Goal: Information Seeking & Learning: Learn about a topic

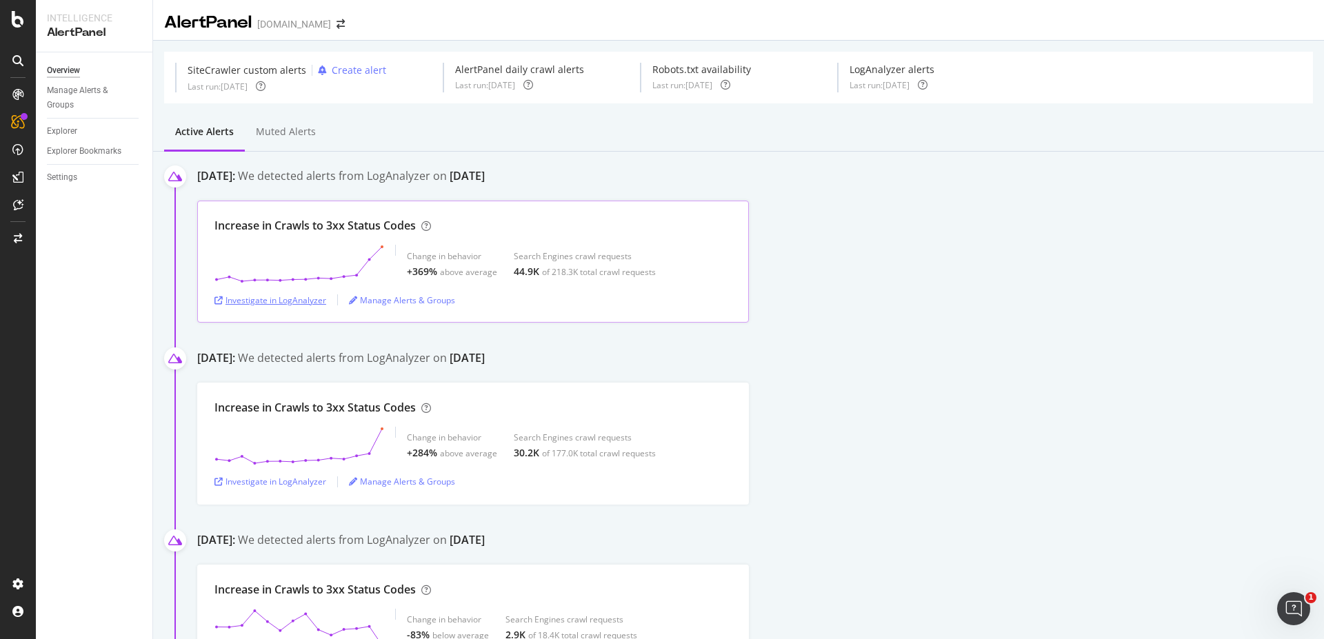
click at [283, 301] on div "Investigate in LogAnalyzer" at bounding box center [270, 300] width 112 height 12
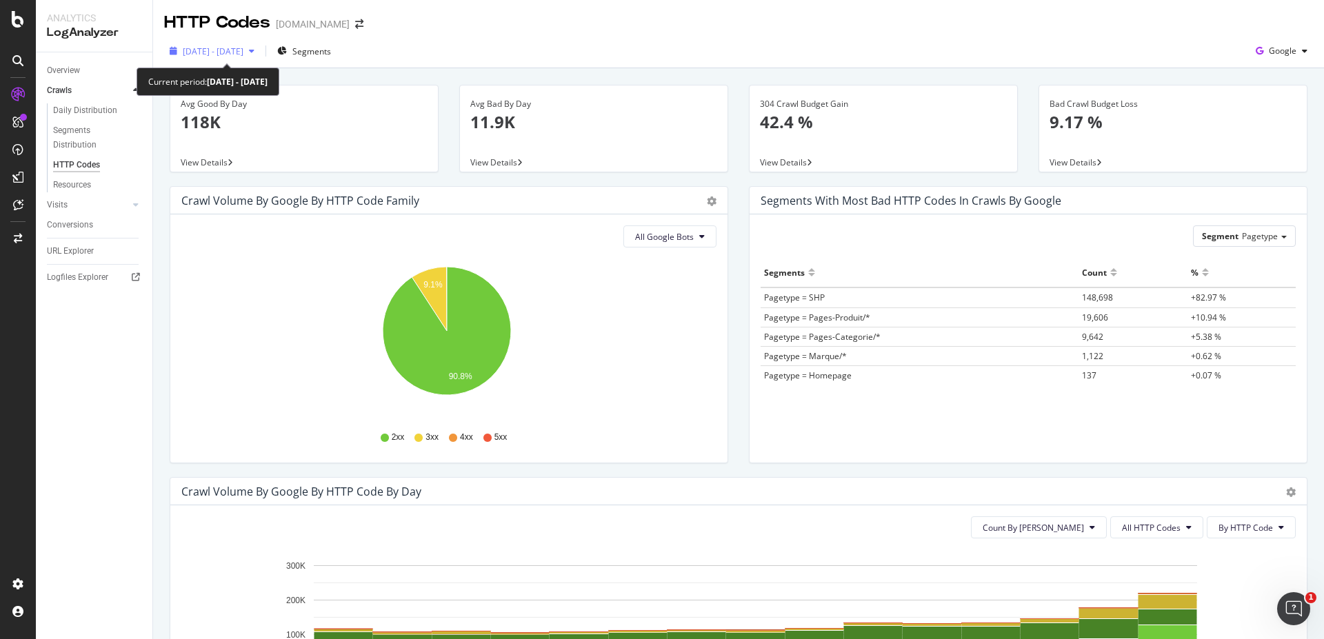
click at [260, 57] on div "[DATE] - [DATE]" at bounding box center [212, 51] width 96 height 21
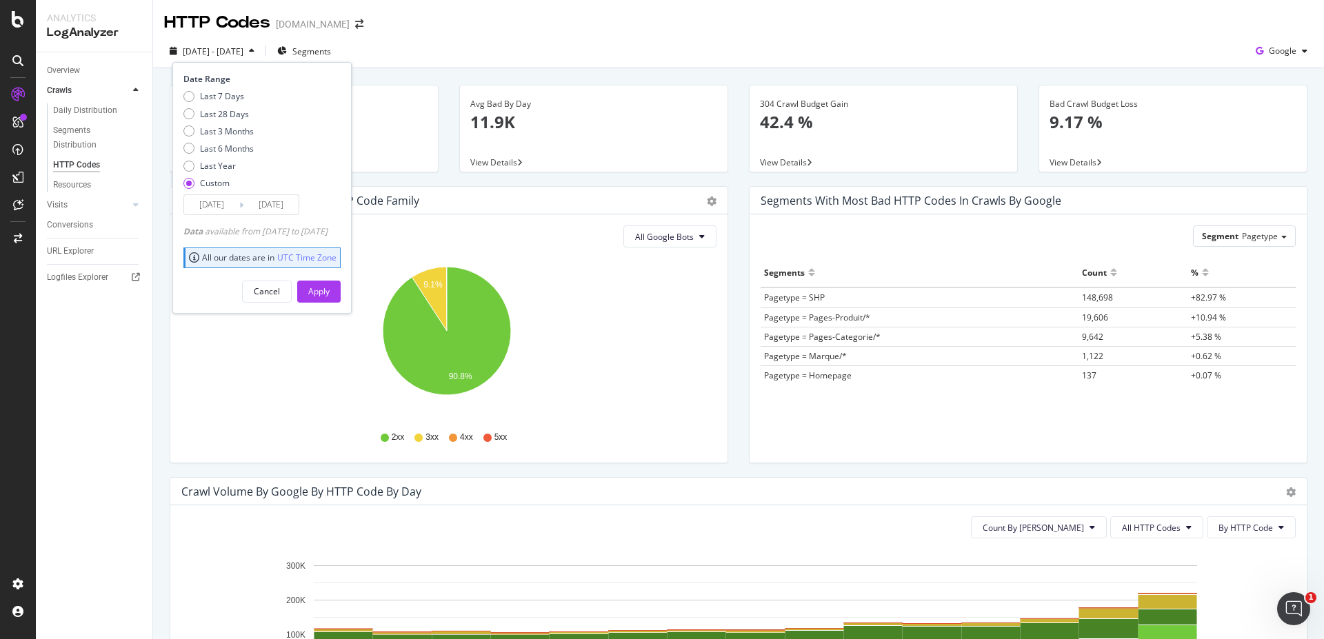
click at [263, 206] on input "[DATE]" at bounding box center [270, 204] width 55 height 19
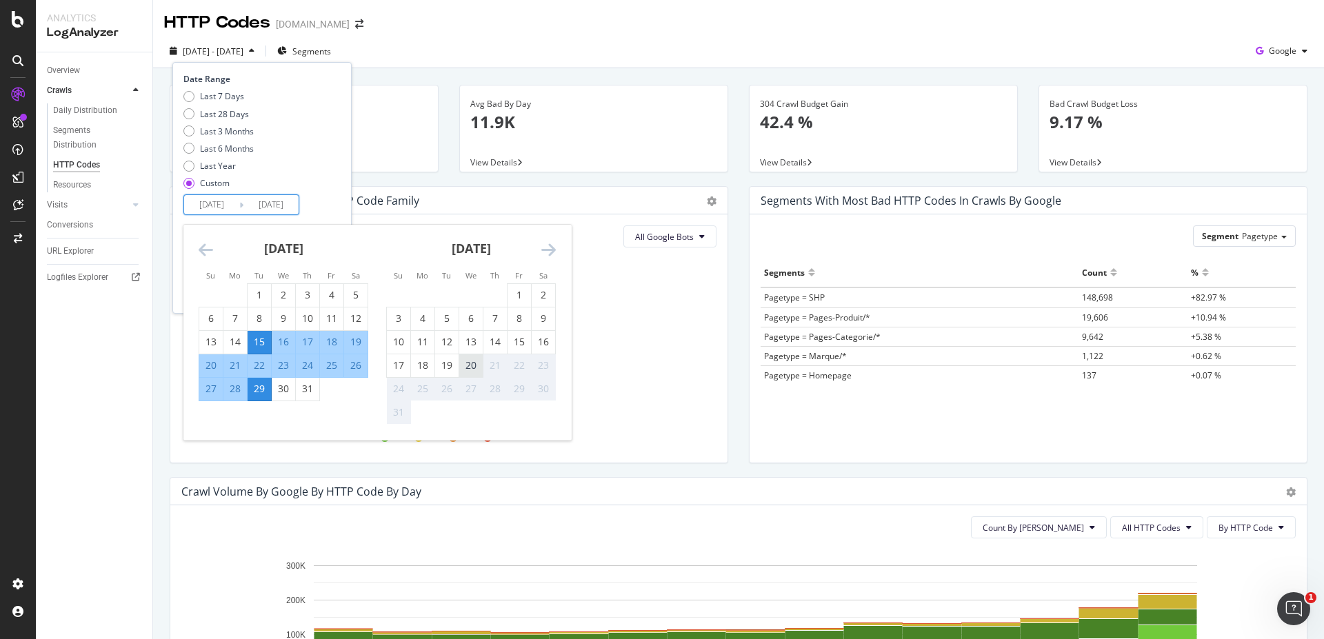
click at [471, 365] on div "20" at bounding box center [470, 366] width 23 height 14
type input "[DATE]"
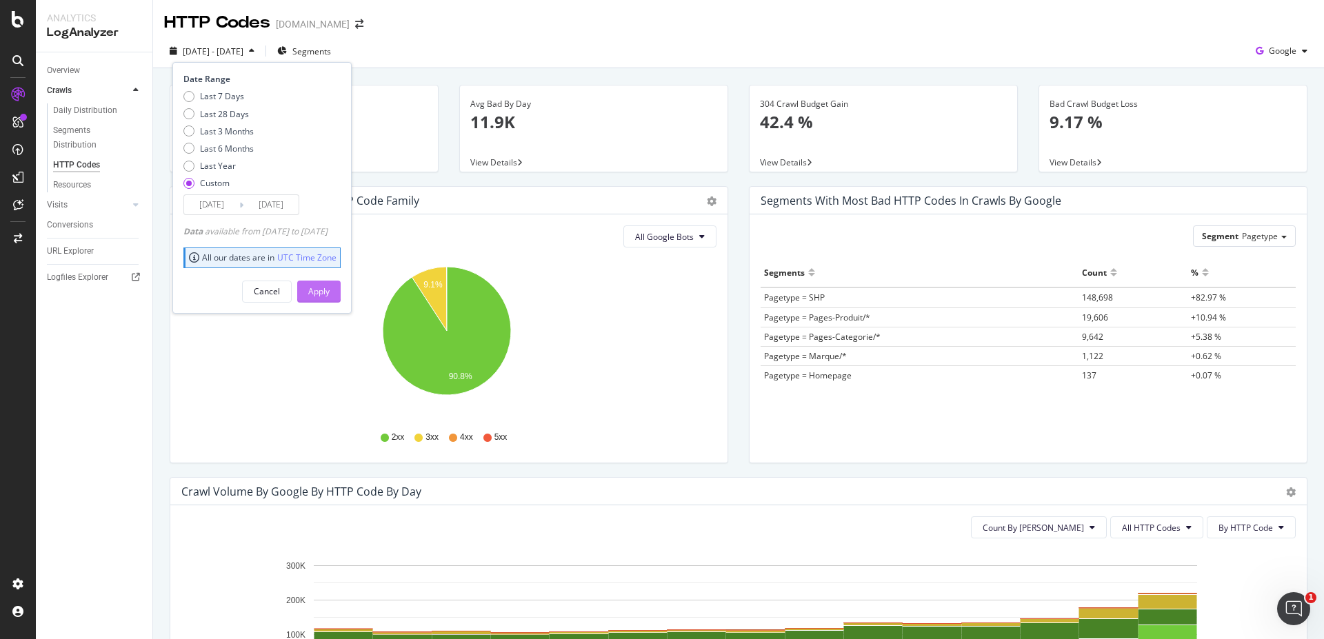
click at [330, 288] on div "Apply" at bounding box center [318, 292] width 21 height 12
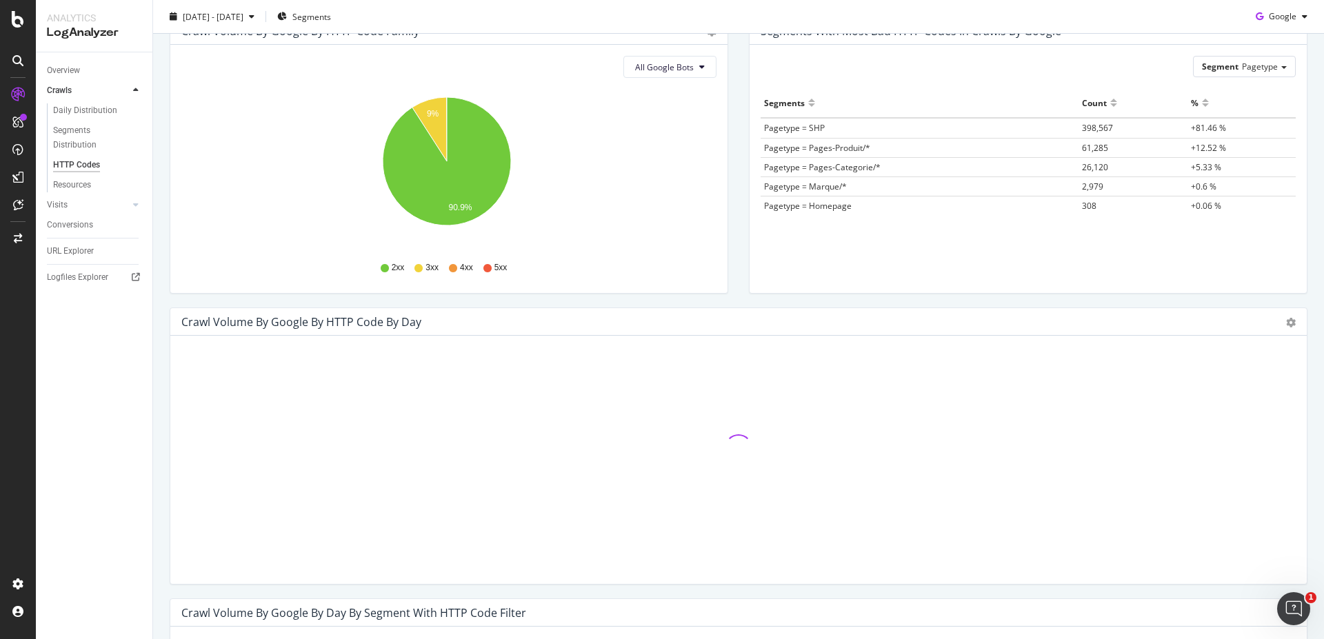
scroll to position [331, 0]
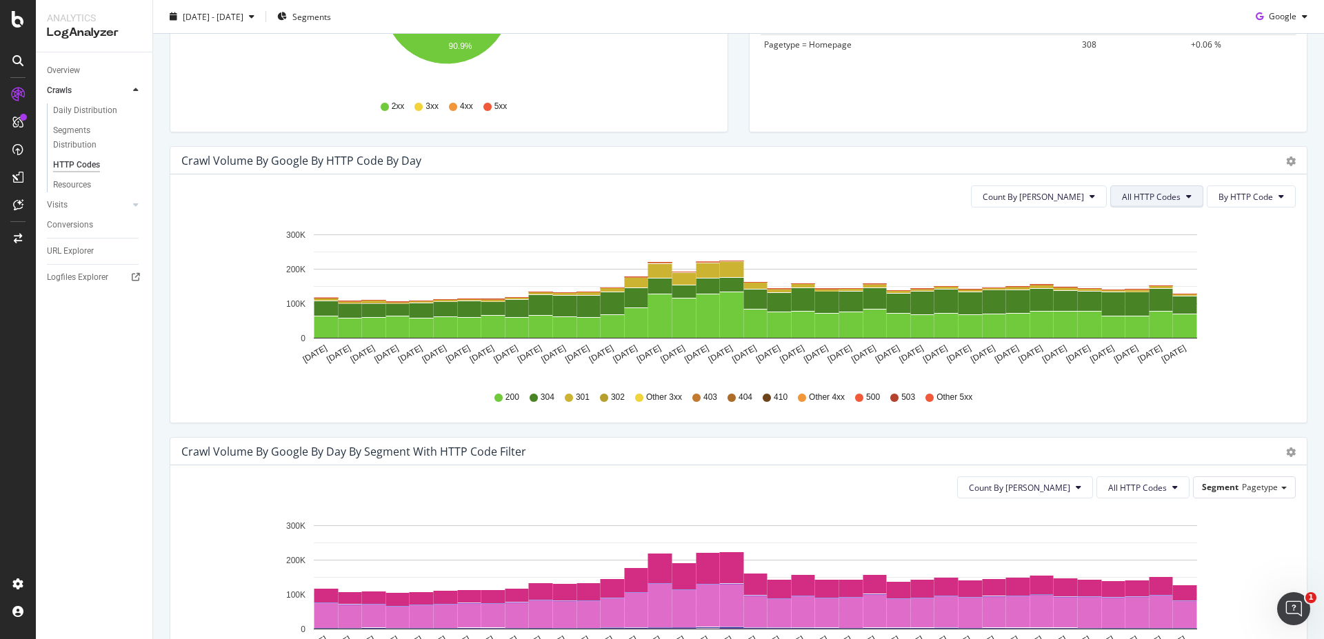
click at [1185, 197] on button "All HTTP Codes" at bounding box center [1156, 197] width 93 height 22
click at [1137, 299] on span "3xx family" at bounding box center [1149, 300] width 70 height 12
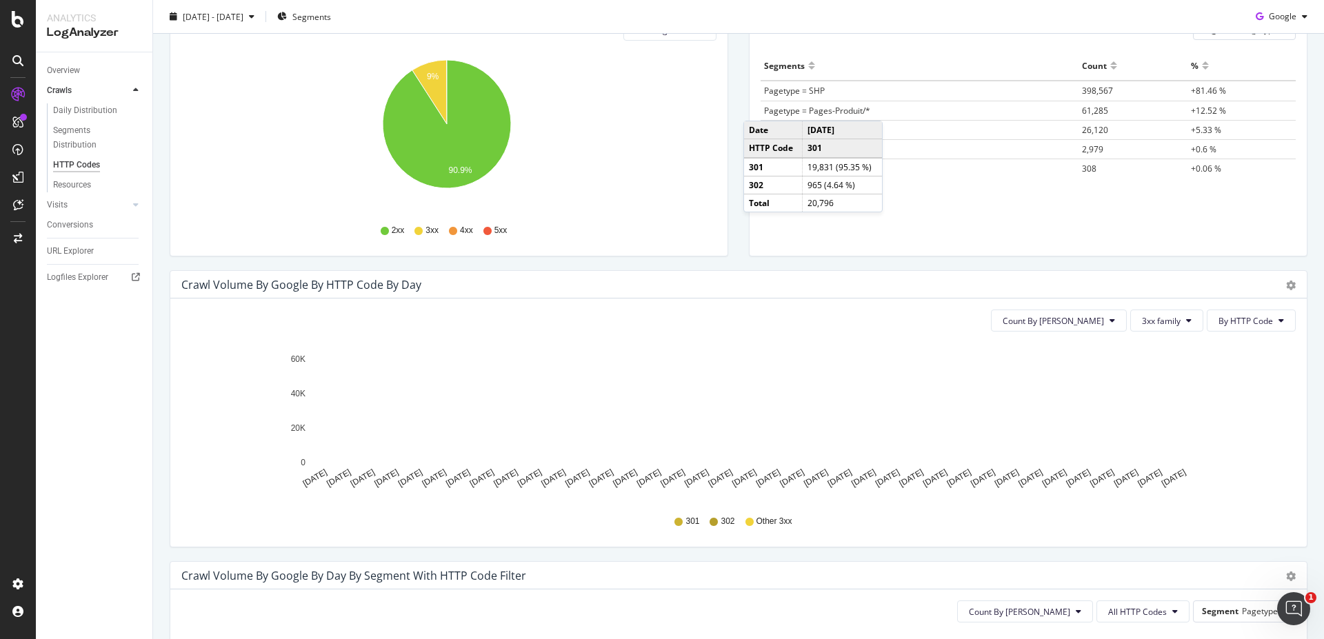
scroll to position [0, 0]
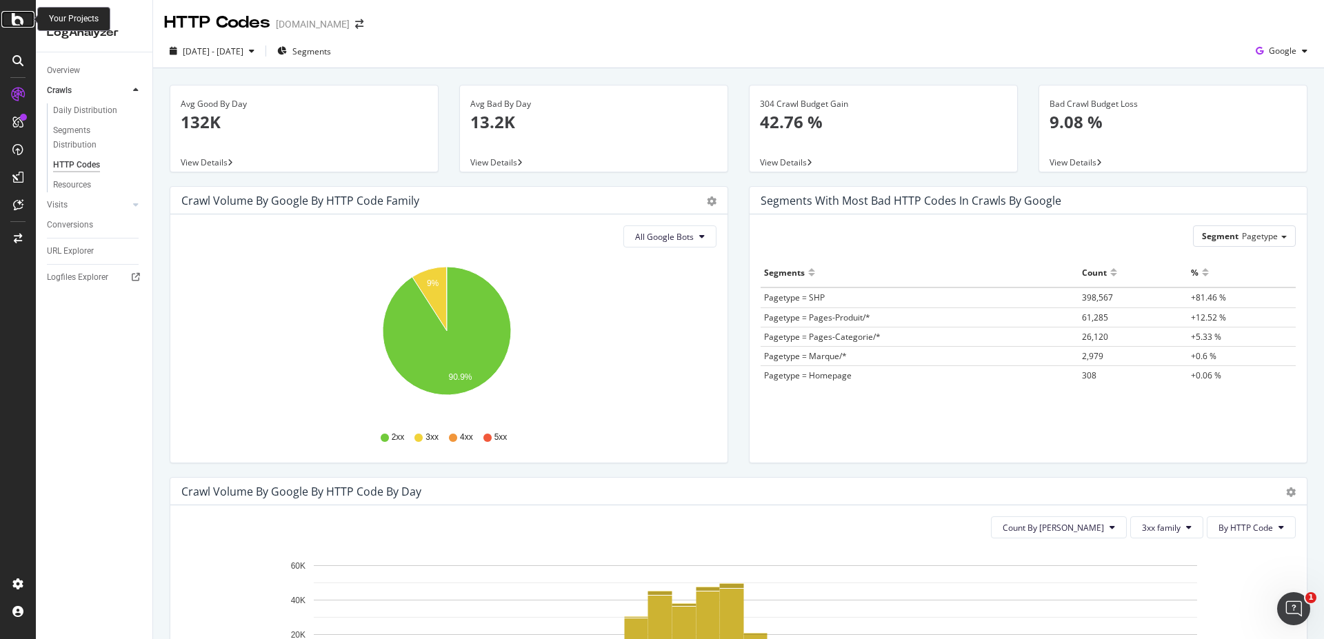
click at [14, 13] on icon at bounding box center [18, 19] width 12 height 17
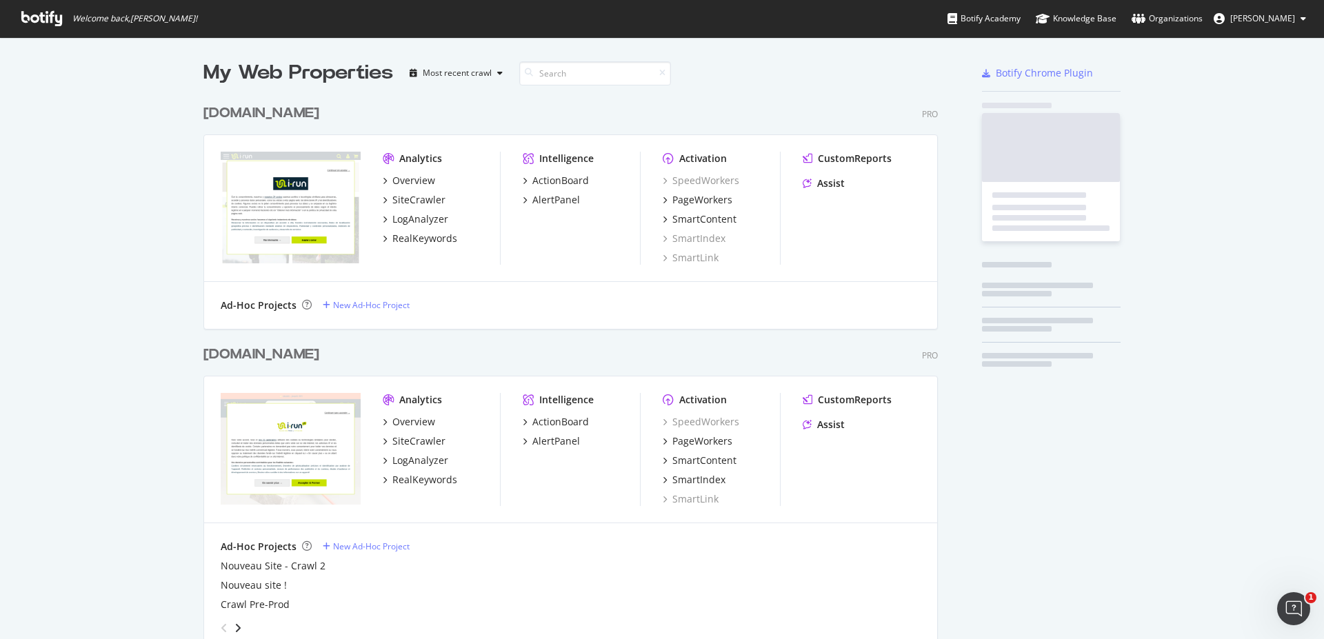
scroll to position [2081, 735]
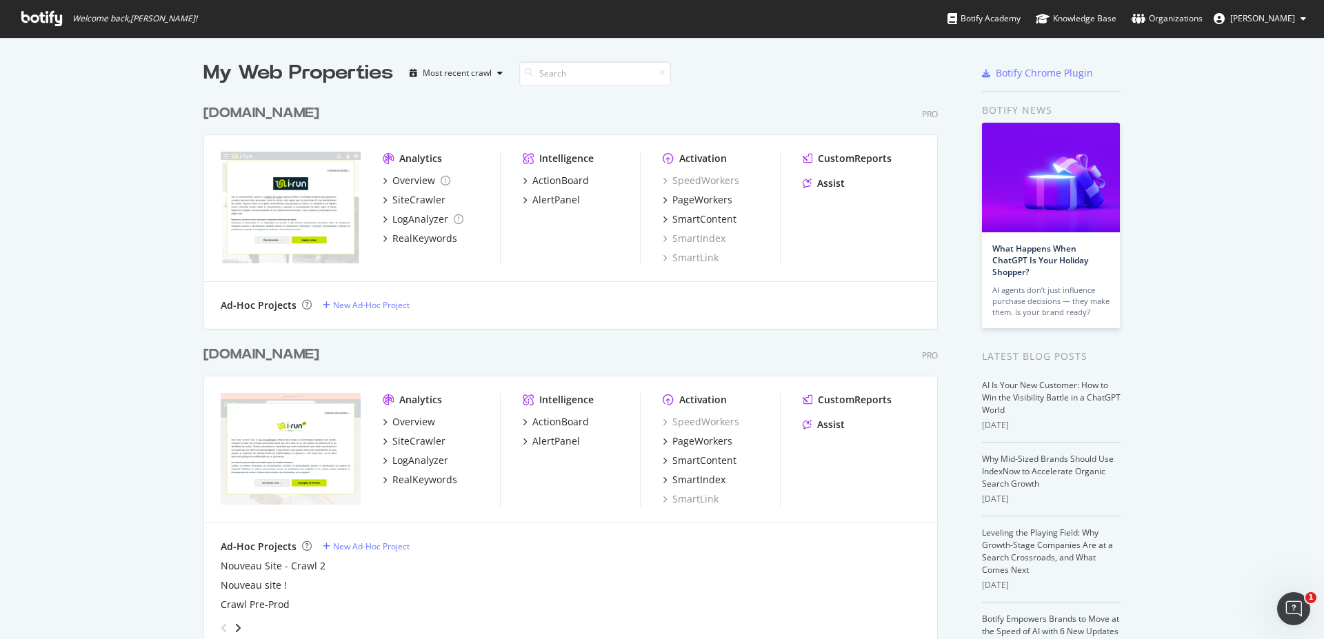
click at [417, 163] on div "Analytics" at bounding box center [420, 159] width 43 height 14
click at [415, 161] on div "Analytics" at bounding box center [420, 159] width 43 height 14
click at [421, 458] on div "LogAnalyzer" at bounding box center [420, 461] width 56 height 14
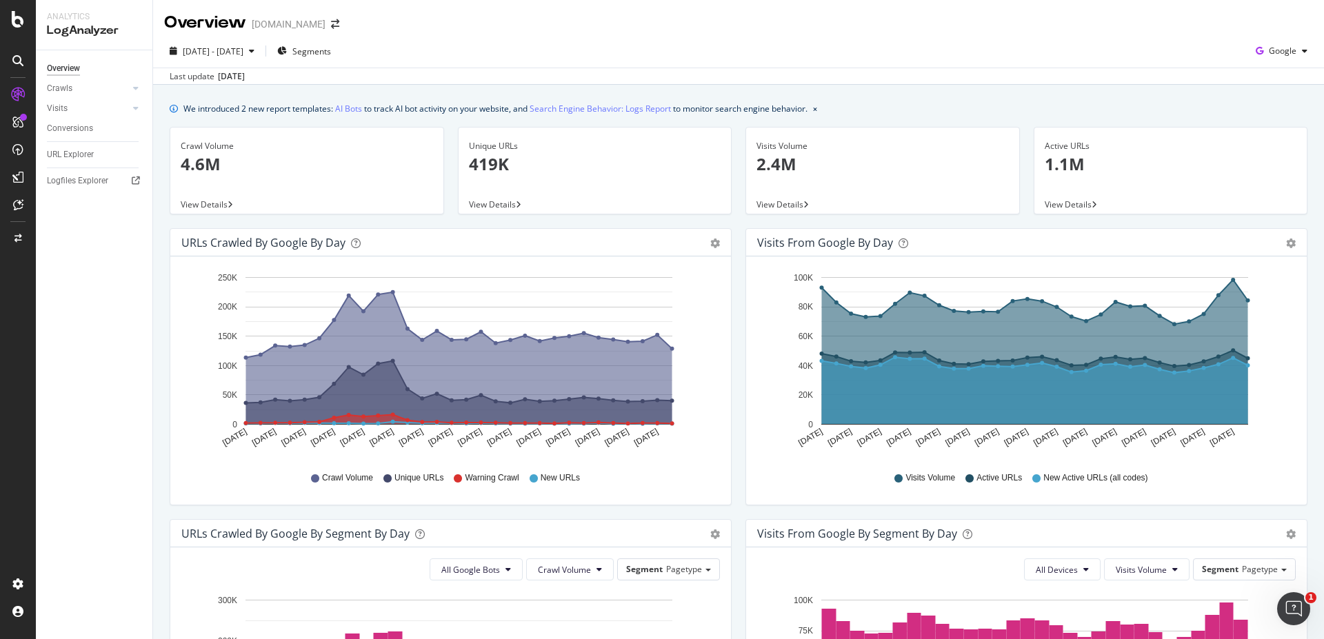
click at [342, 481] on span "Crawl Volume" at bounding box center [347, 478] width 51 height 12
click at [192, 173] on p "4.6M" at bounding box center [307, 163] width 252 height 23
click at [86, 87] on link "Crawls" at bounding box center [88, 88] width 82 height 14
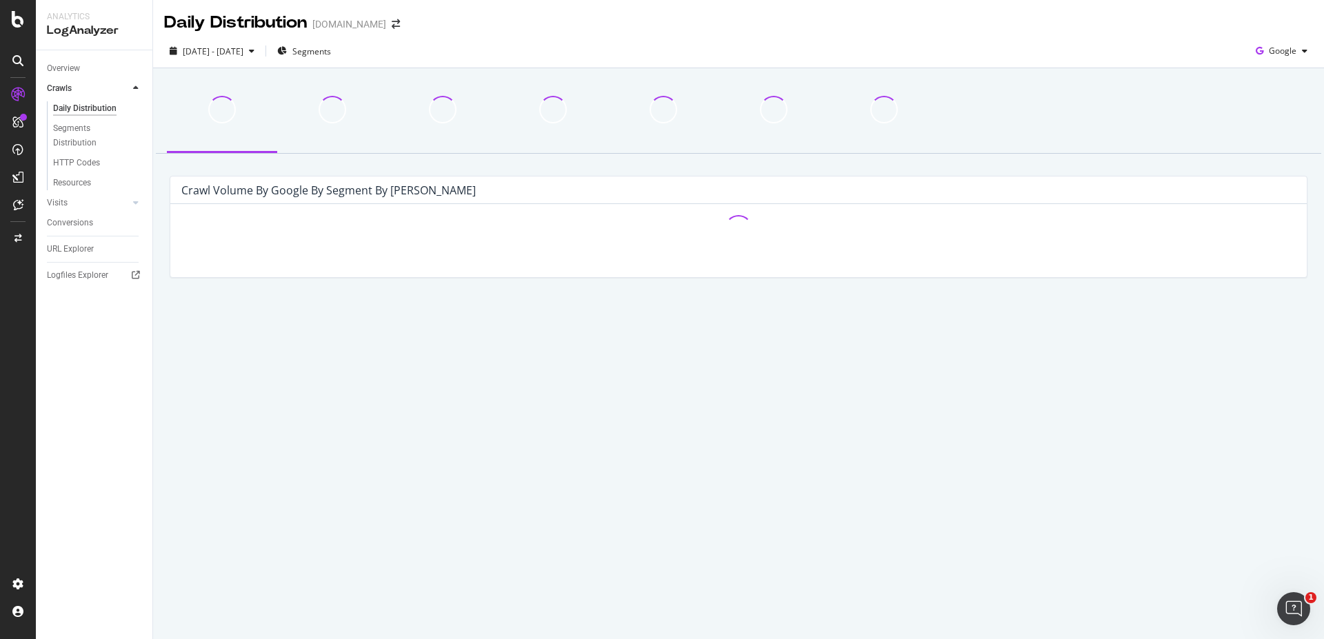
click at [88, 109] on div "Daily Distribution" at bounding box center [84, 108] width 63 height 14
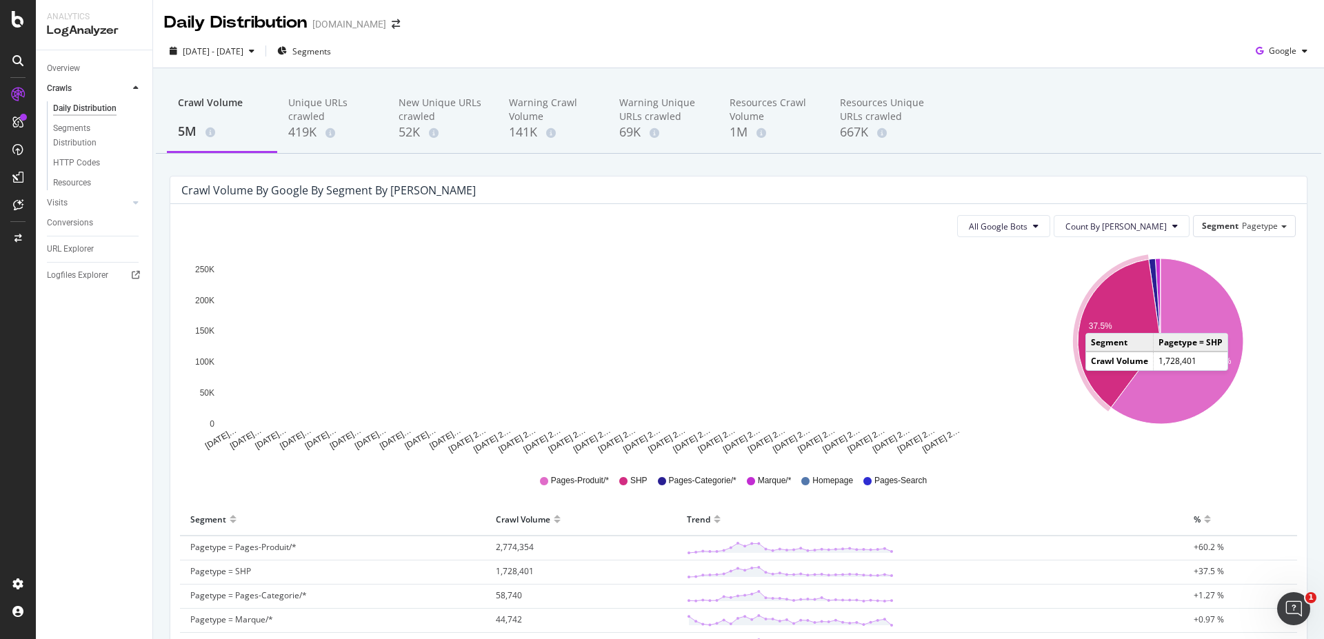
scroll to position [152, 0]
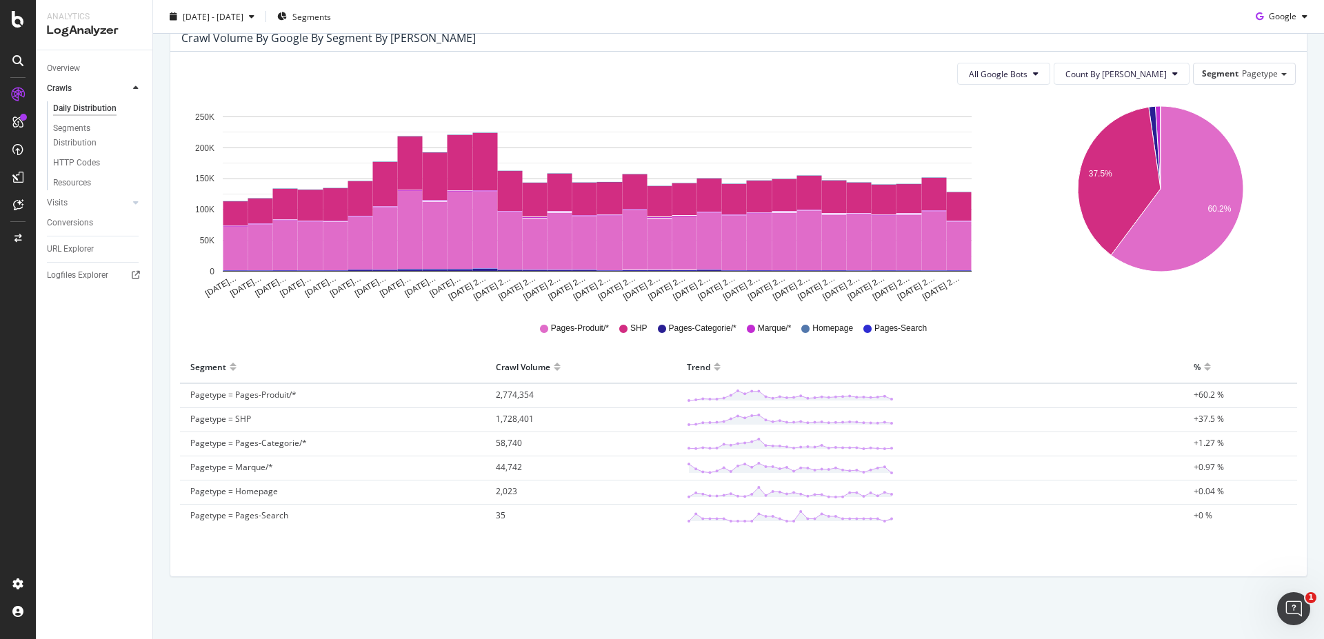
click at [203, 421] on span "Pagetype = SHP" at bounding box center [220, 419] width 61 height 12
click at [956, 201] on rect "A chart." at bounding box center [959, 206] width 25 height 28
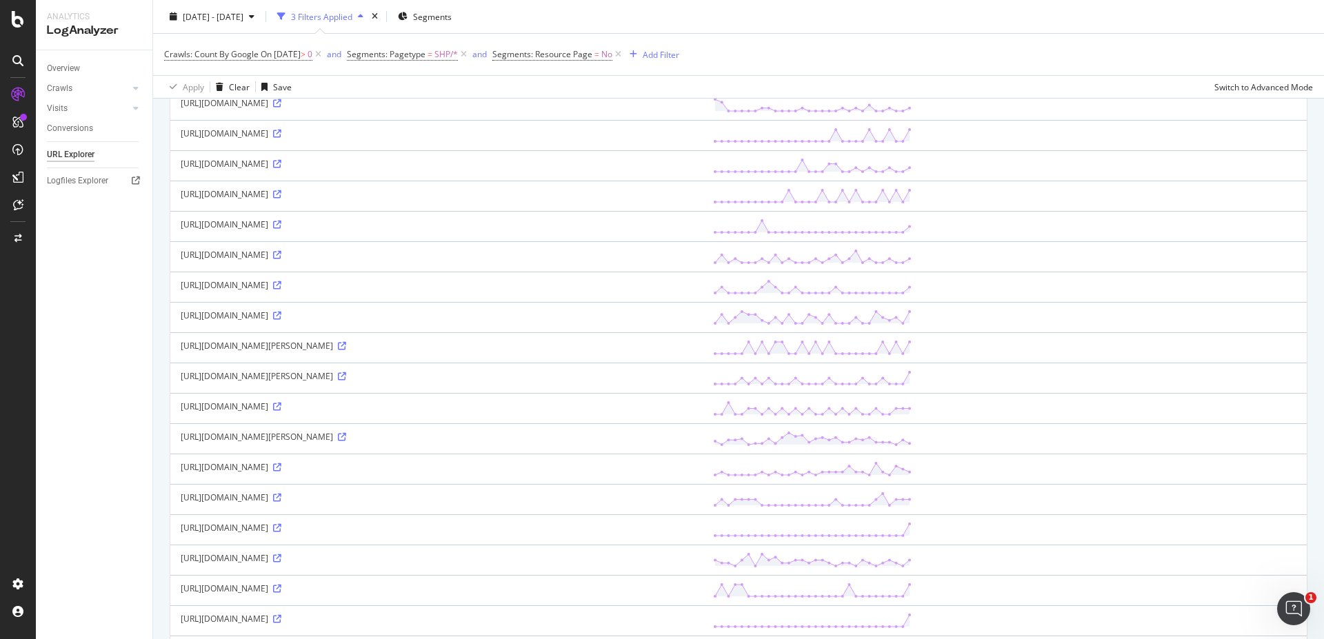
scroll to position [828, 0]
click at [281, 410] on icon at bounding box center [277, 405] width 8 height 8
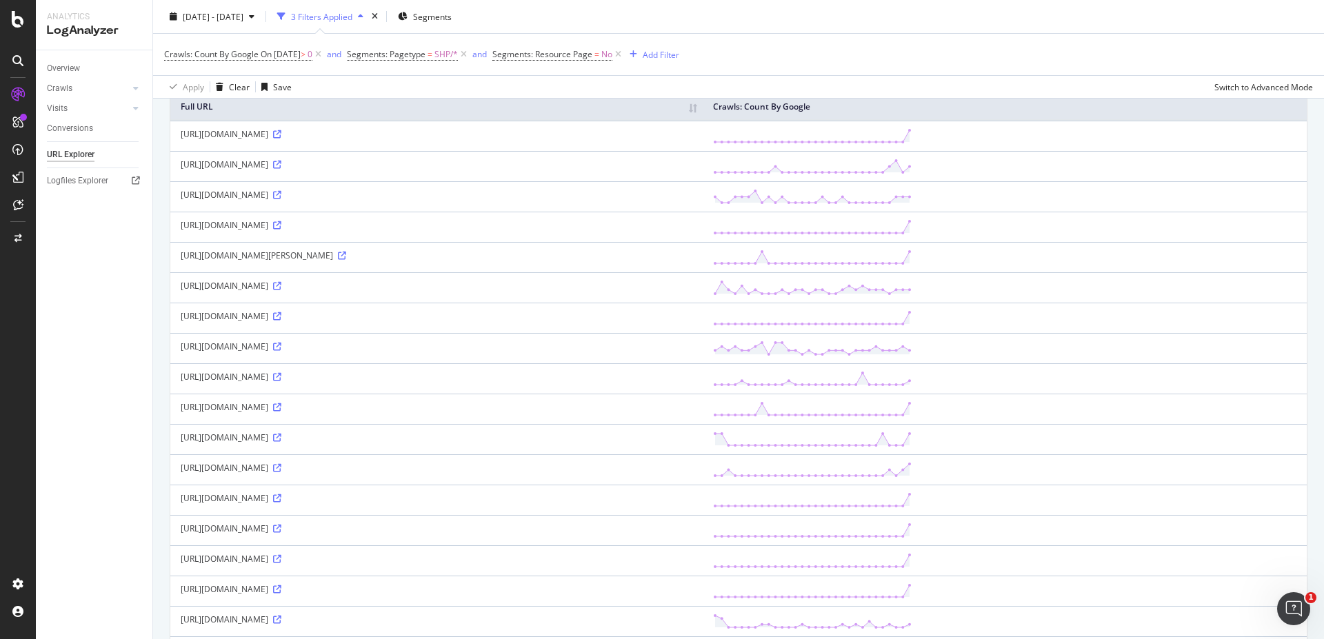
scroll to position [0, 0]
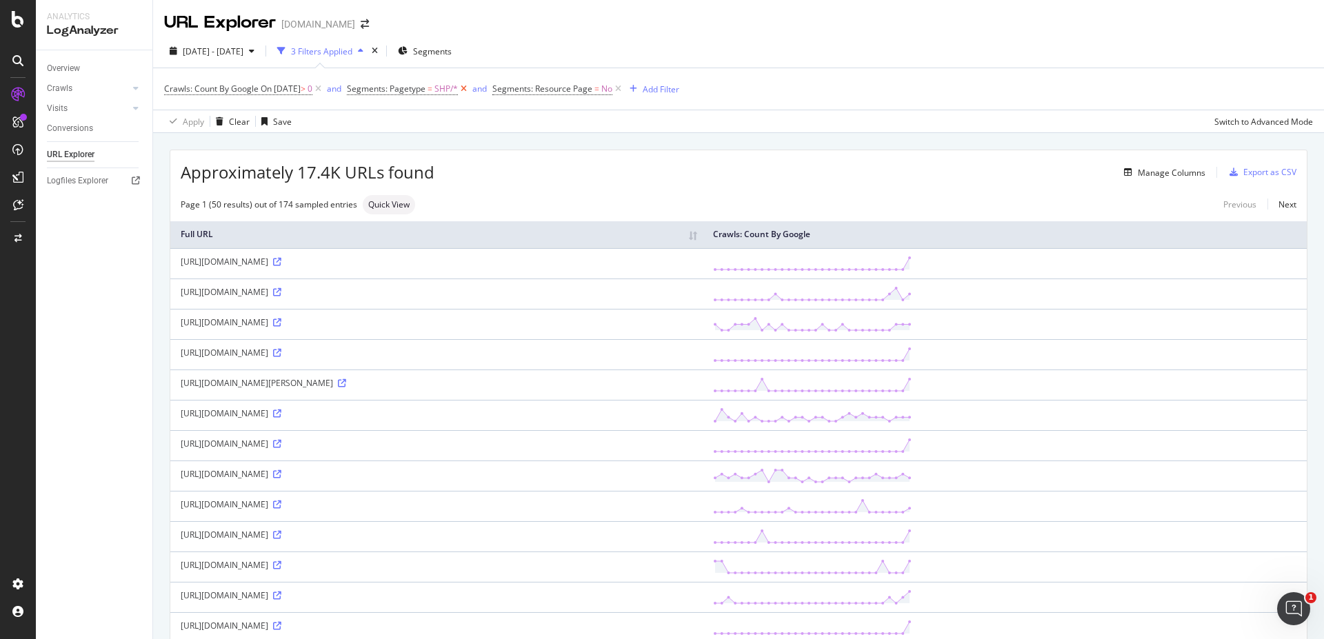
click at [470, 90] on icon at bounding box center [464, 89] width 12 height 14
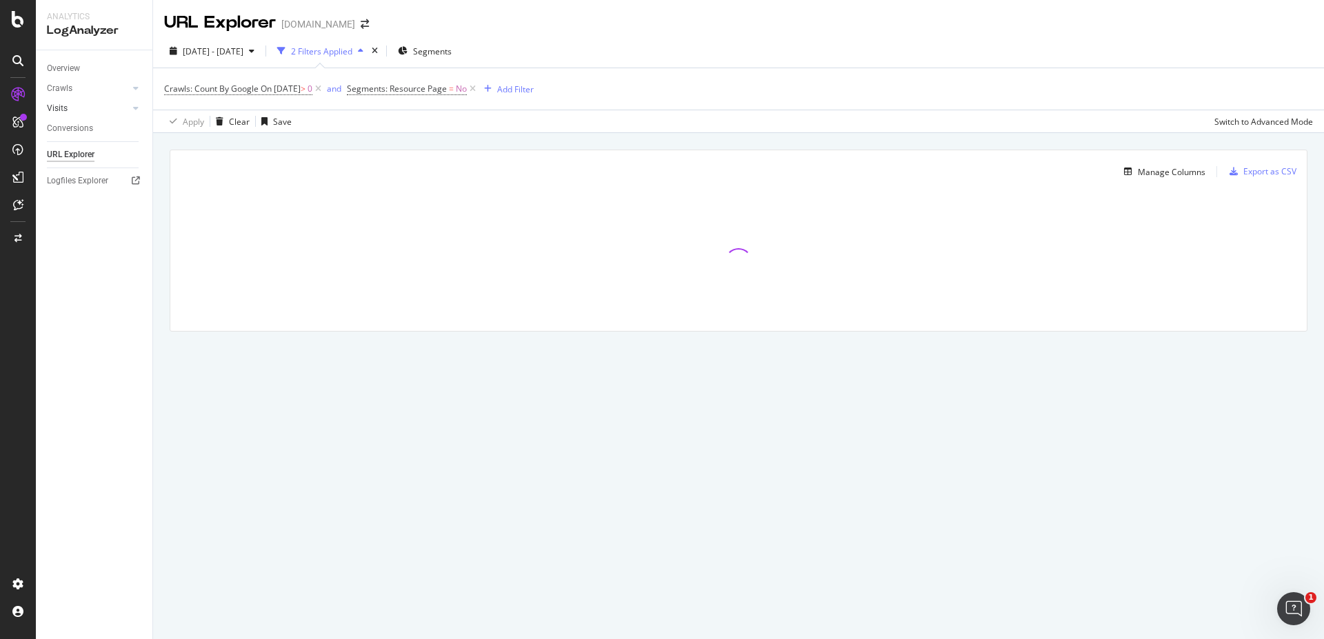
click at [77, 108] on link "Visits" at bounding box center [88, 108] width 82 height 14
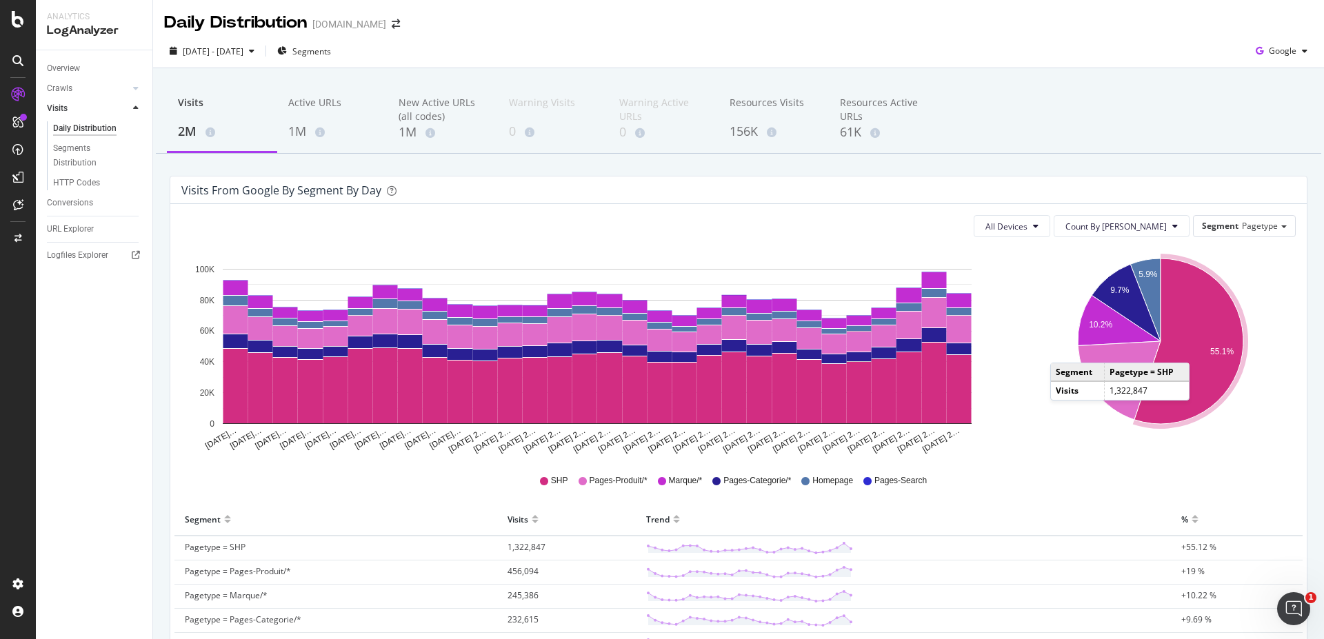
click at [1193, 349] on icon "A chart." at bounding box center [1189, 342] width 109 height 166
